Goal: Task Accomplishment & Management: Use online tool/utility

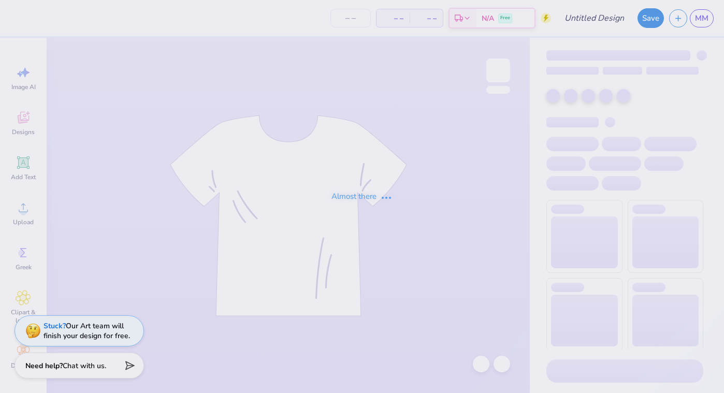
type input "Maeve"
type input "12"
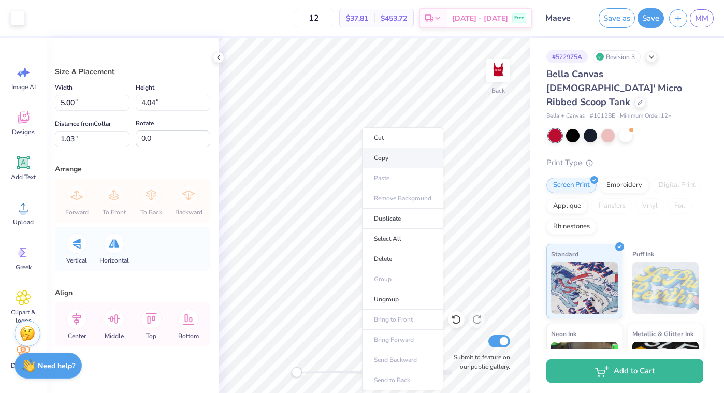
click at [416, 155] on li "Copy" at bounding box center [402, 158] width 81 height 20
click at [387, 154] on li "Copy" at bounding box center [392, 158] width 81 height 20
click at [391, 158] on li "Copy" at bounding box center [395, 158] width 81 height 20
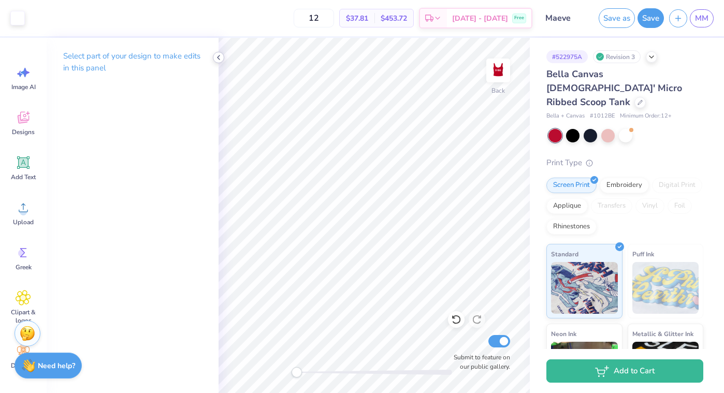
click at [224, 59] on div at bounding box center [218, 57] width 11 height 11
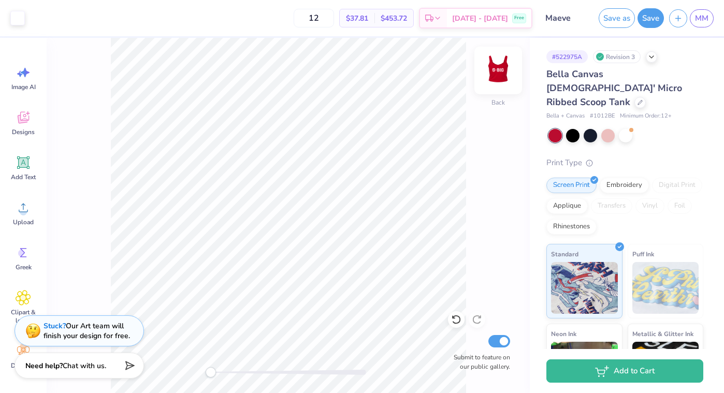
click at [498, 69] on img at bounding box center [497, 70] width 41 height 41
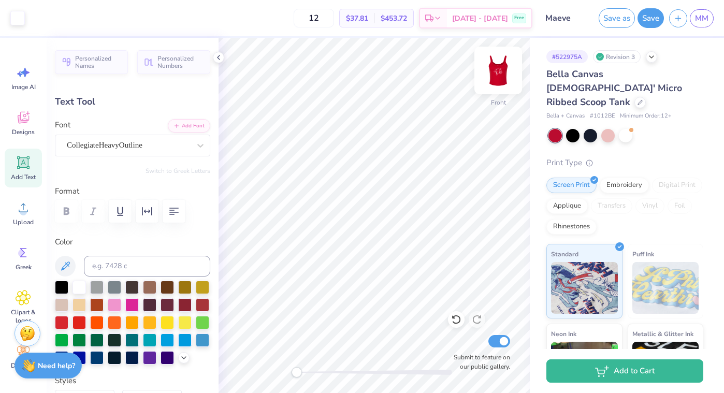
click at [497, 56] on img at bounding box center [497, 70] width 41 height 41
click at [497, 84] on img at bounding box center [497, 70] width 41 height 41
click at [495, 77] on img at bounding box center [497, 70] width 41 height 41
click at [495, 77] on img at bounding box center [498, 70] width 21 height 21
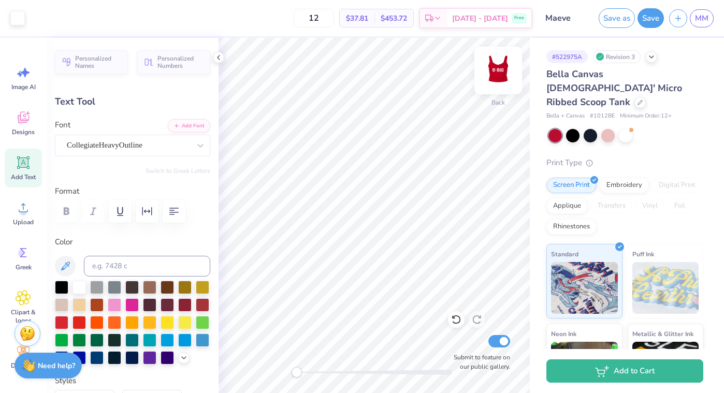
click at [492, 77] on img at bounding box center [497, 70] width 41 height 41
click at [492, 77] on img at bounding box center [498, 70] width 21 height 21
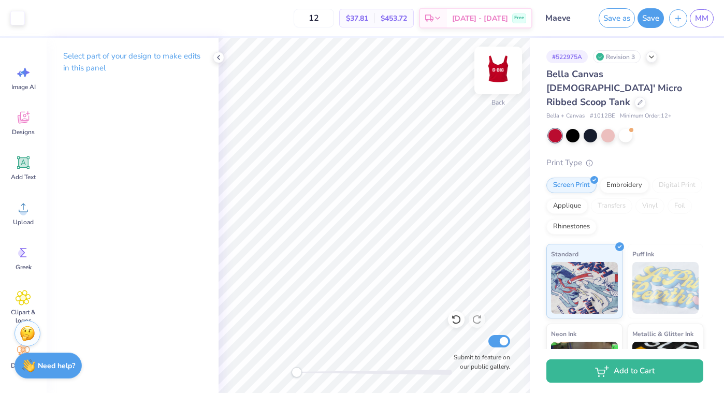
click at [492, 67] on img at bounding box center [497, 70] width 41 height 41
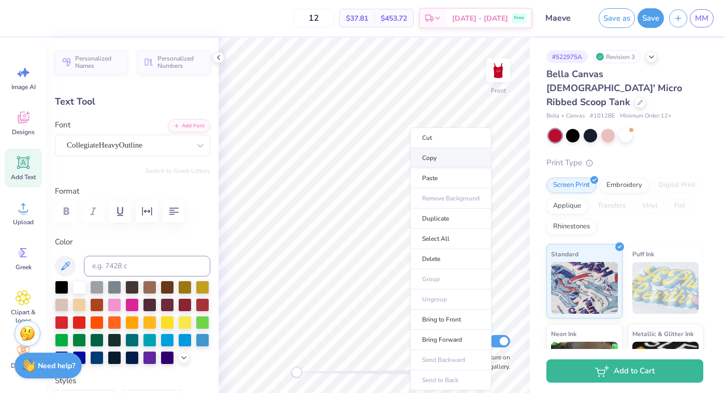
click at [431, 152] on li "Copy" at bounding box center [450, 158] width 81 height 20
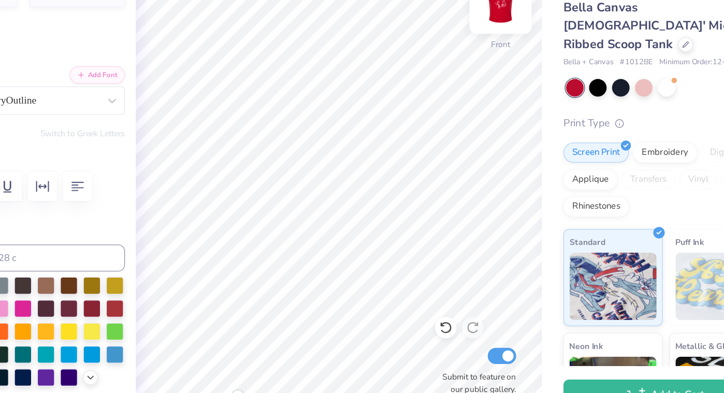
click at [496, 77] on img at bounding box center [497, 70] width 41 height 41
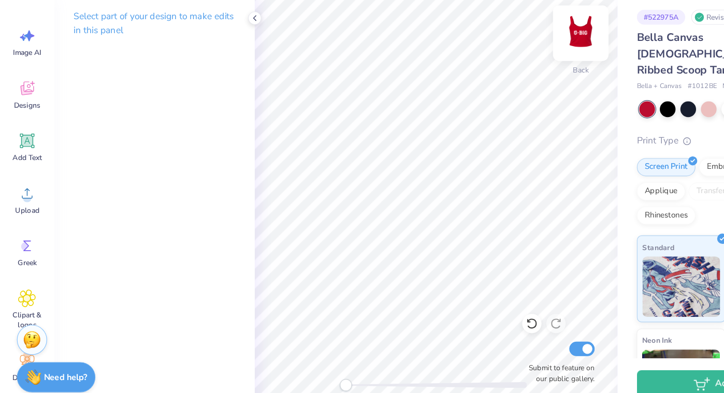
click at [506, 65] on img at bounding box center [497, 70] width 41 height 41
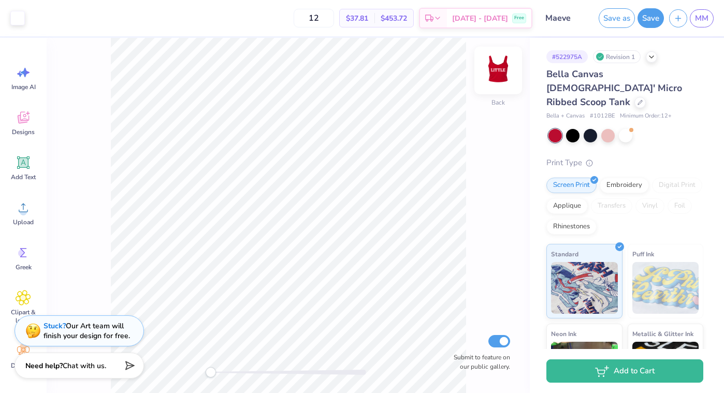
click at [502, 70] on img at bounding box center [497, 70] width 41 height 41
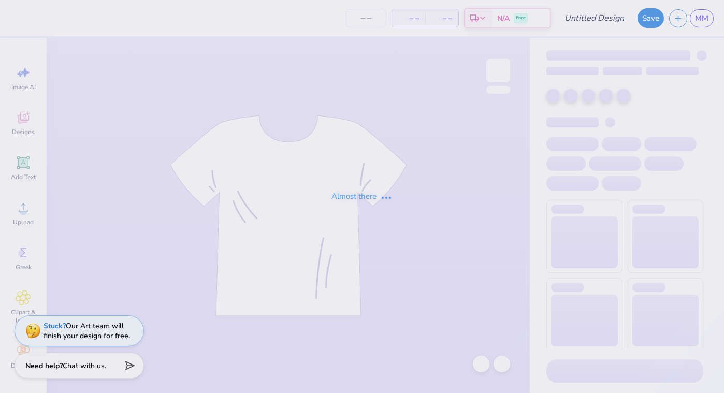
type input "Maeve"
type input "12"
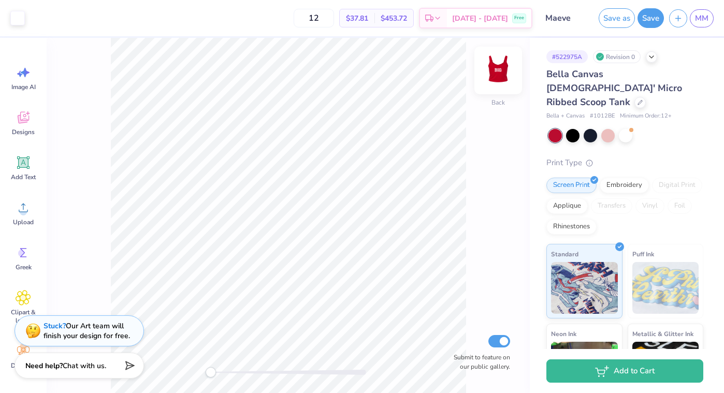
click at [492, 75] on img at bounding box center [497, 70] width 41 height 41
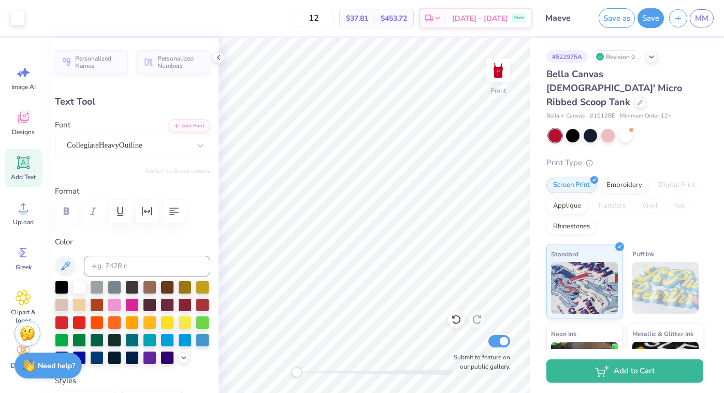
click at [633, 139] on div "Bella Canvas Ladies' Micro Ribbed Scoop Tank Bella + Canvas # 1012BE Minimum Or…" at bounding box center [624, 272] width 157 height 411
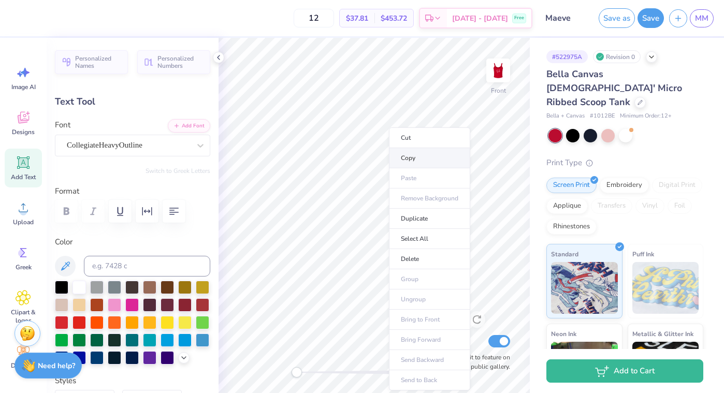
click at [431, 153] on li "Copy" at bounding box center [429, 158] width 81 height 20
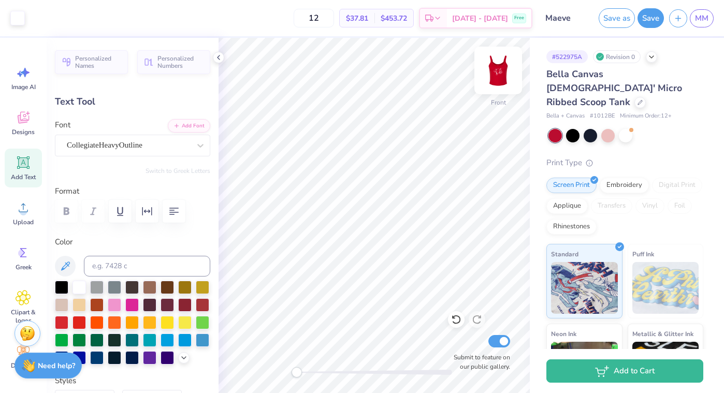
click at [504, 82] on img at bounding box center [497, 70] width 41 height 41
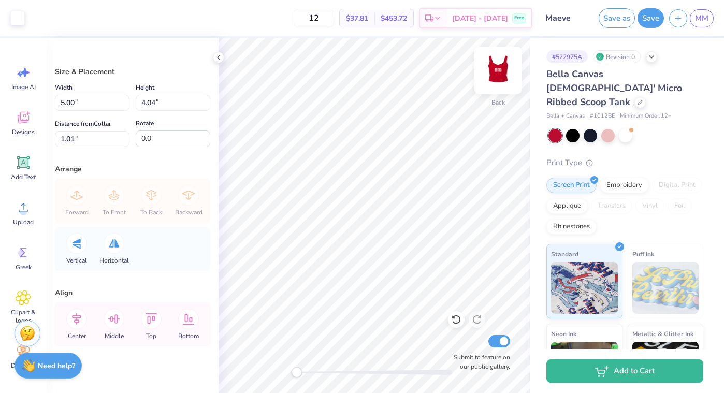
click at [494, 64] on img at bounding box center [497, 70] width 41 height 41
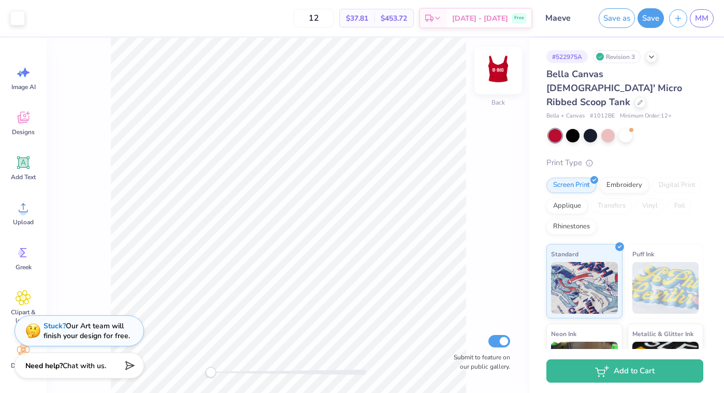
click at [495, 74] on img at bounding box center [497, 70] width 41 height 41
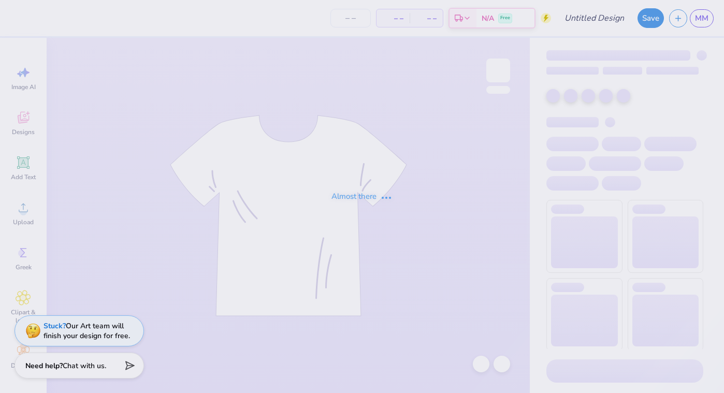
type input "Maeve"
type input "12"
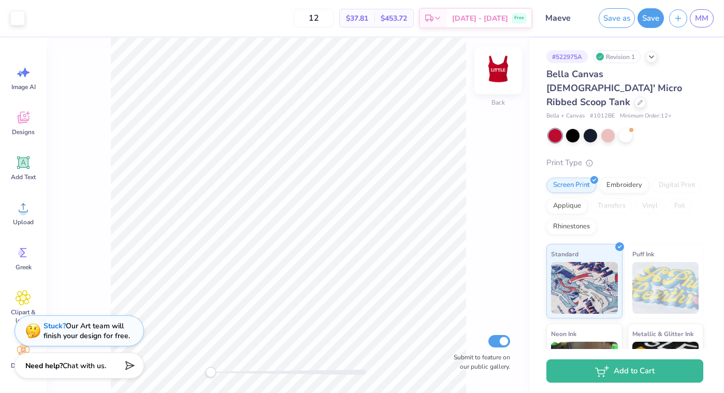
click at [494, 59] on img at bounding box center [497, 70] width 41 height 41
